Goal: Information Seeking & Learning: Learn about a topic

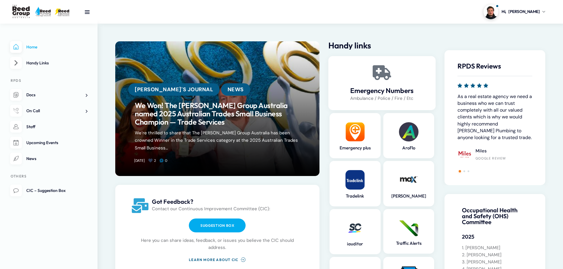
click at [156, 96] on link "[PERSON_NAME]'s Journal" at bounding box center [173, 89] width 91 height 12
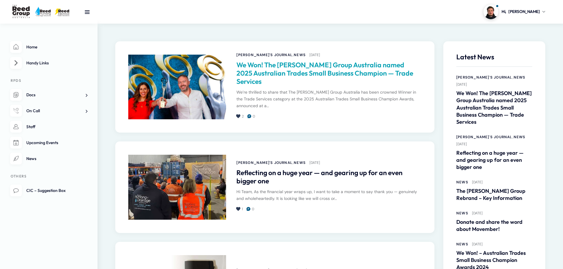
click at [269, 74] on link "We Won! The [PERSON_NAME] Group Australia named 2025 Australian Trades Small Bu…" at bounding box center [328, 73] width 185 height 25
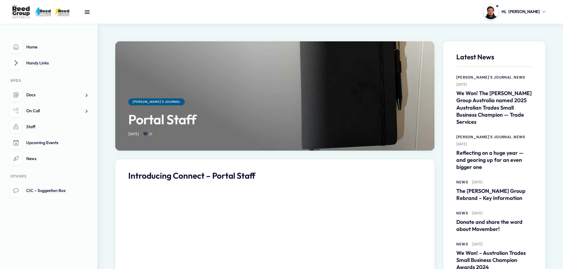
click at [152, 103] on link "[PERSON_NAME]'s Journal" at bounding box center [156, 101] width 56 height 7
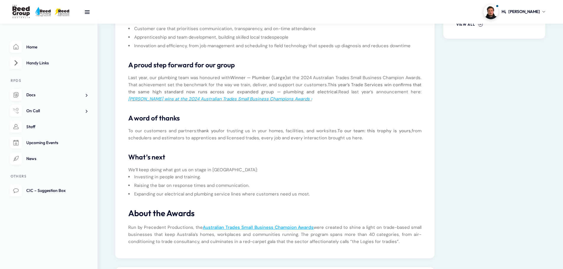
scroll to position [266, 0]
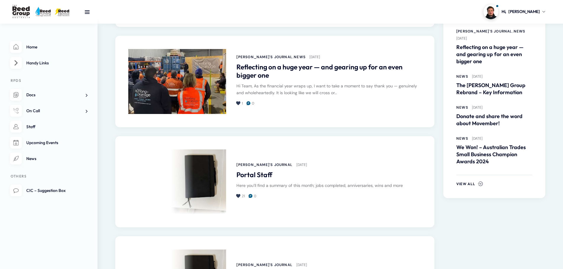
scroll to position [207, 0]
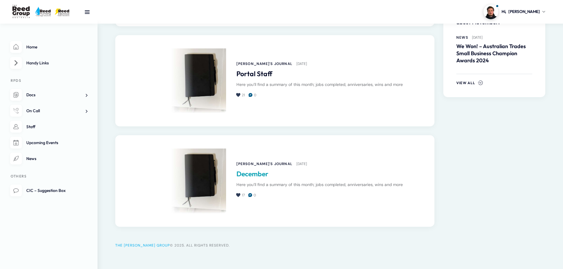
click at [260, 175] on link "December" at bounding box center [328, 174] width 185 height 8
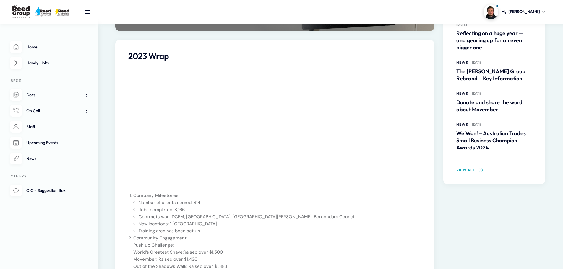
scroll to position [89, 0]
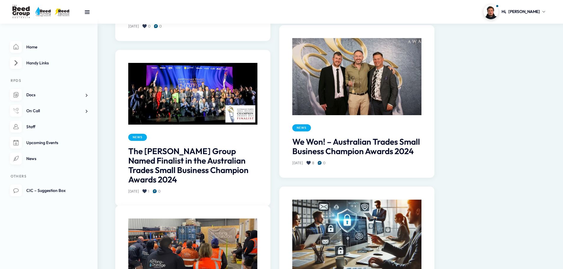
scroll to position [502, 0]
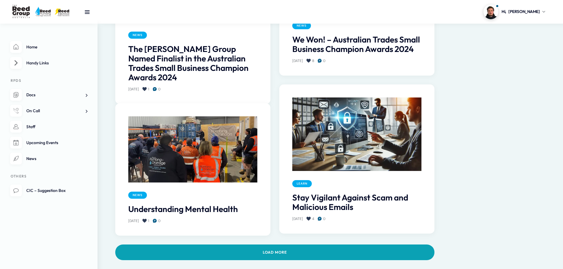
click at [276, 252] on link "Load more" at bounding box center [274, 253] width 319 height 16
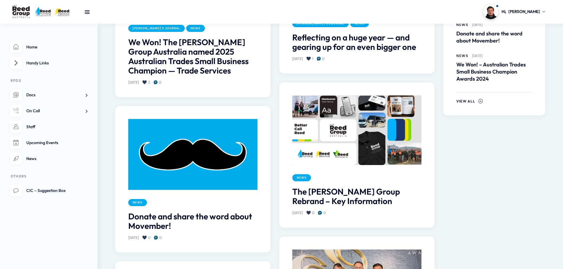
scroll to position [0, 0]
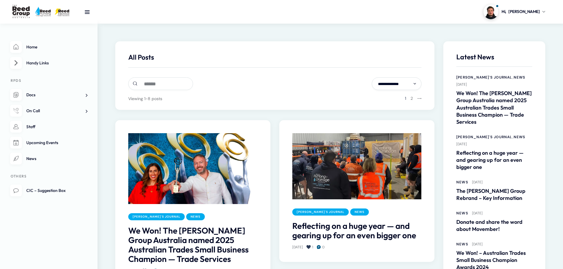
click at [397, 84] on select "**********" at bounding box center [397, 83] width 50 height 13
drag, startPoint x: 433, startPoint y: 82, endPoint x: 415, endPoint y: 98, distance: 24.1
click at [430, 85] on div "**********" at bounding box center [274, 75] width 319 height 69
click at [410, 99] on link "Page 2" at bounding box center [411, 98] width 2 height 4
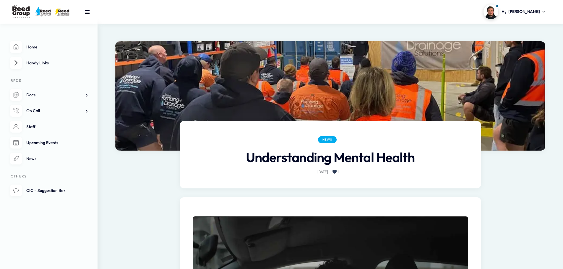
drag, startPoint x: 147, startPoint y: 105, endPoint x: 131, endPoint y: 41, distance: 66.4
click at [29, 13] on img at bounding box center [42, 11] width 62 height 14
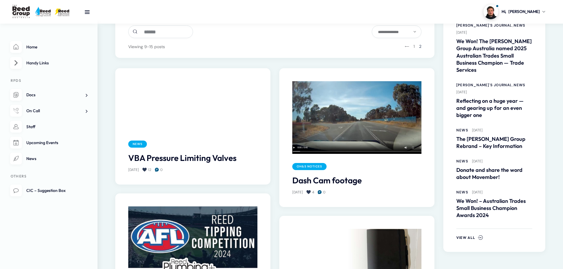
drag, startPoint x: 461, startPoint y: 183, endPoint x: 429, endPoint y: 80, distance: 108.6
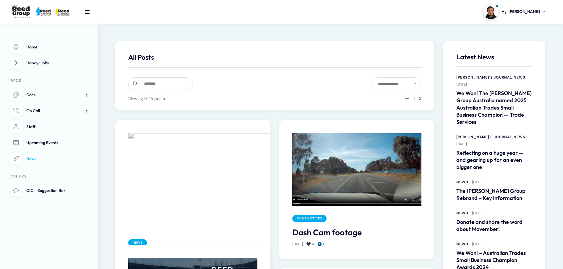
click at [35, 158] on span "News" at bounding box center [31, 158] width 10 height 5
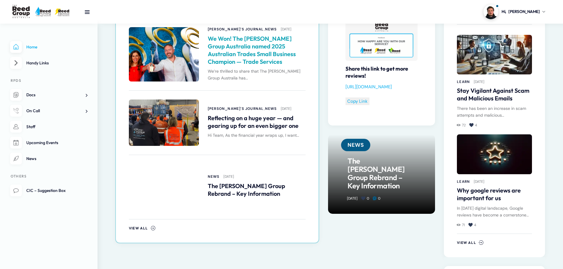
scroll to position [325, 0]
